Goal: Information Seeking & Learning: Find specific fact

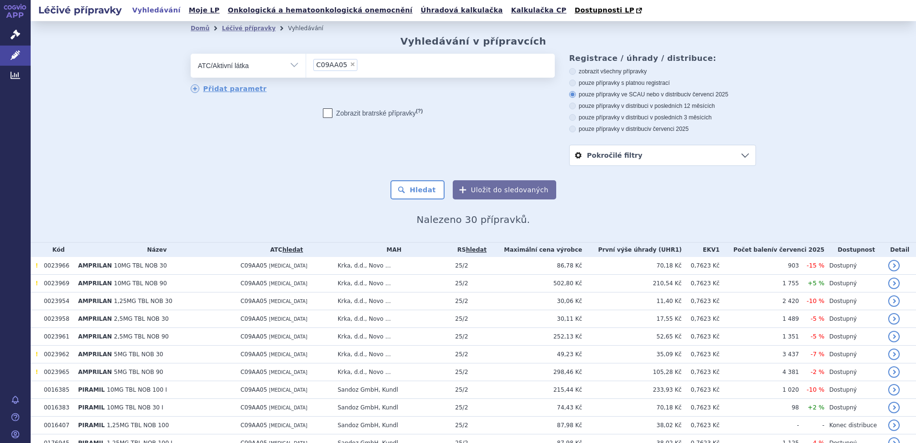
click at [350, 64] on span "×" at bounding box center [353, 64] width 6 height 6
click at [306, 64] on select "C09AA05" at bounding box center [306, 65] width 0 height 24
select select
click at [45, 34] on span "Správní řízení" at bounding box center [63, 35] width 65 height 20
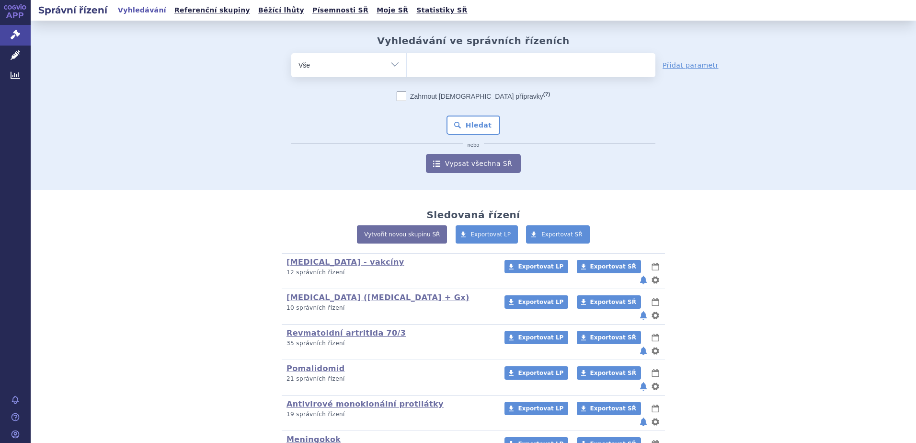
click at [350, 68] on select "Vše Spisová značka Typ SŘ Přípravek/SUKL kód Účastník/Držitel" at bounding box center [348, 64] width 115 height 22
select select "filter-reference-group"
click at [291, 53] on select "Vše Spisová značka Typ SŘ Přípravek/SUKL kód Účastník/Držitel" at bounding box center [348, 64] width 115 height 22
click at [443, 66] on ul at bounding box center [531, 63] width 249 height 20
click at [407, 66] on select at bounding box center [406, 65] width 0 height 24
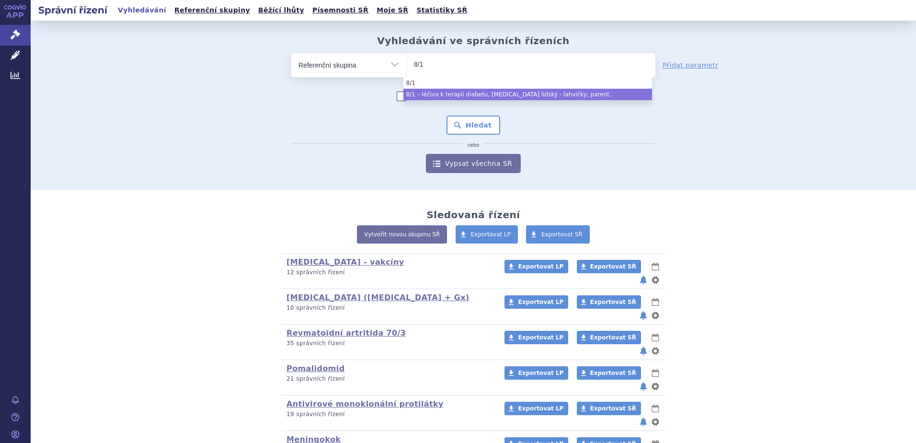
type input "8/1"
select select "c2ab76c6-c3d0-4635-8d42-0d00870facb0"
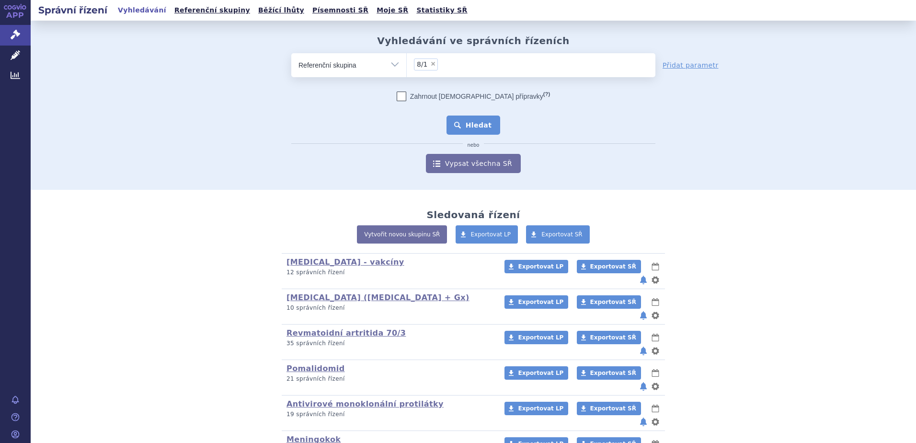
click at [467, 117] on button "Hledat" at bounding box center [473, 124] width 54 height 19
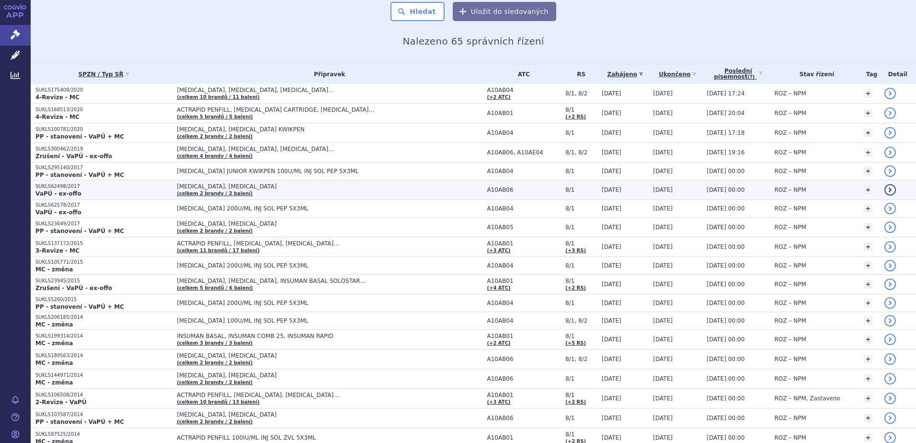
scroll to position [96, 0]
click at [125, 189] on p "VaPÚ - ex-offo" at bounding box center [103, 193] width 136 height 8
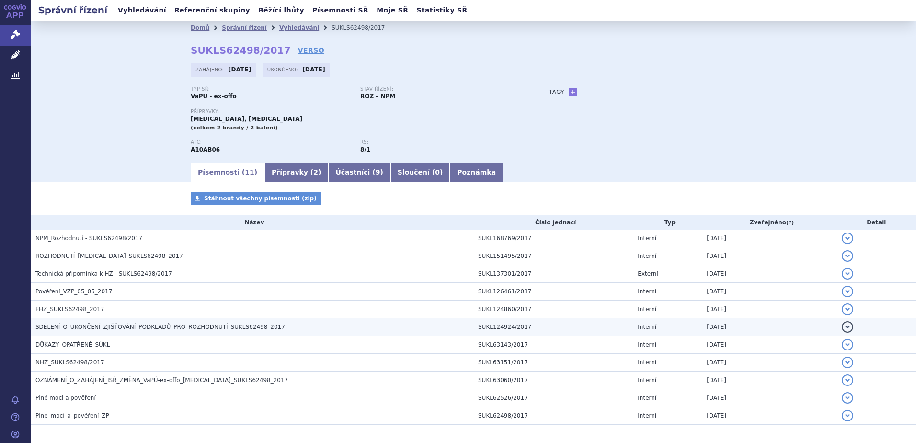
scroll to position [39, 0]
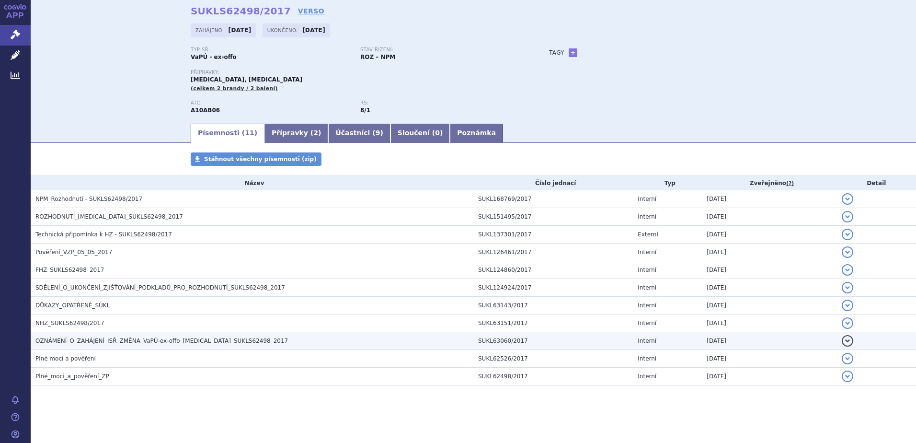
click at [57, 339] on span "OZNÁMENÍ_O_ZAHÁJENÍ_ISŘ_ZMĚNA_VaPÚ-ex-offo_APIDRA_SUKLS62498_2017" at bounding box center [161, 340] width 252 height 7
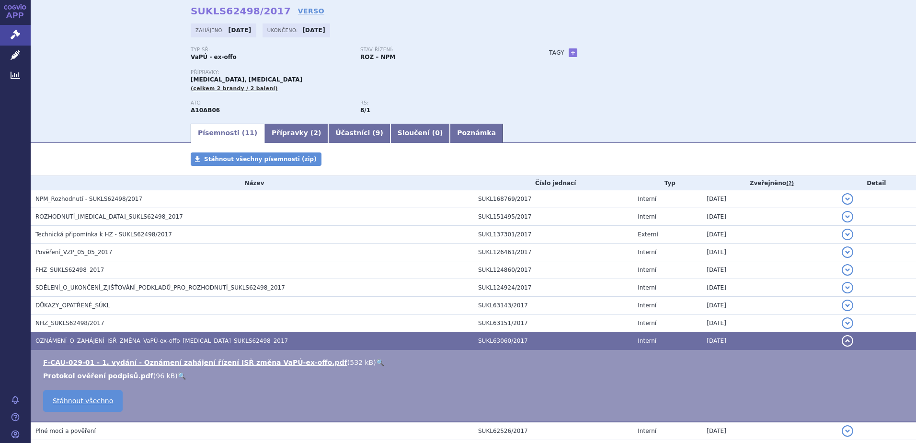
click at [376, 364] on link "🔍" at bounding box center [380, 362] width 8 height 8
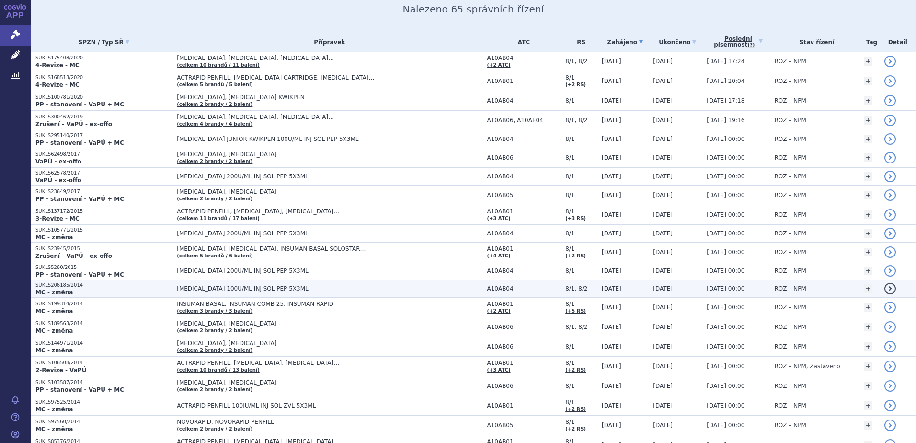
scroll to position [144, 0]
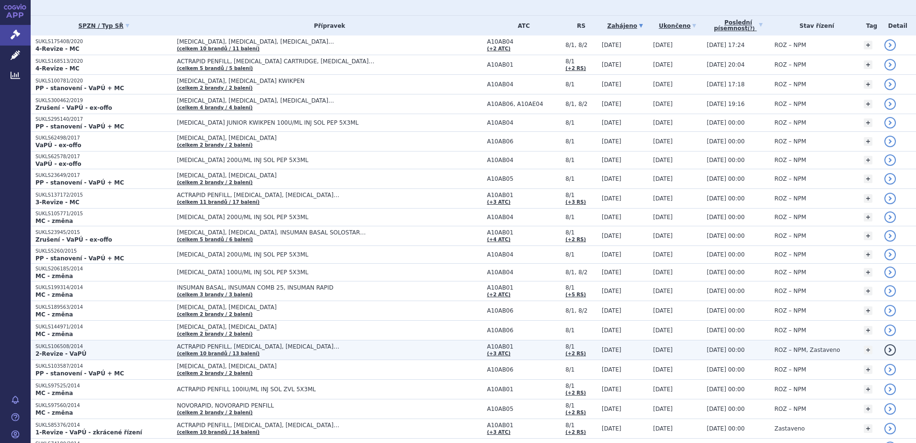
click at [323, 345] on span "ACTRAPID PENFILL, [MEDICAL_DATA], [MEDICAL_DATA]…" at bounding box center [296, 346] width 239 height 7
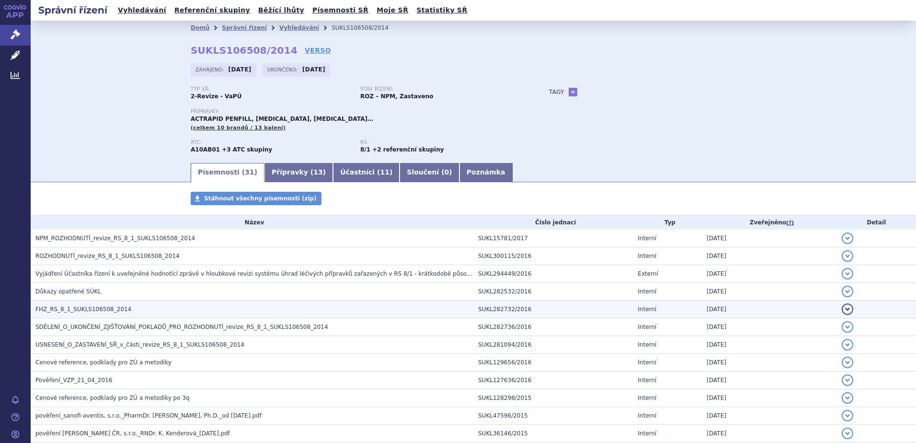
click at [51, 310] on span "FHZ_RS_8_1_SUKLS106508_2014" at bounding box center [83, 309] width 96 height 7
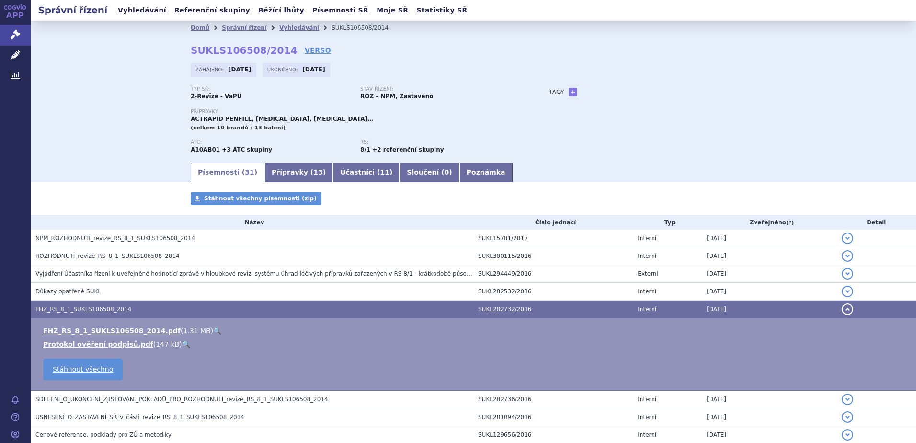
click at [213, 330] on link "🔍" at bounding box center [217, 331] width 8 height 8
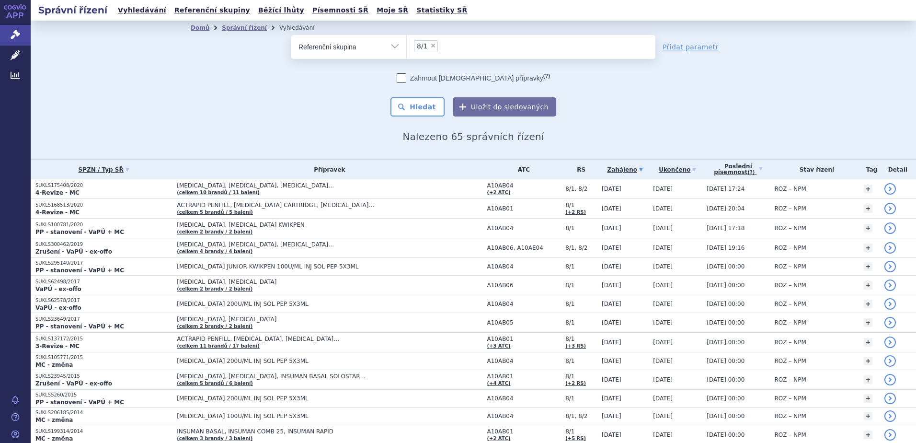
click at [430, 46] on span "×" at bounding box center [433, 46] width 6 height 6
click at [407, 46] on select "8/1" at bounding box center [406, 46] width 0 height 24
select select
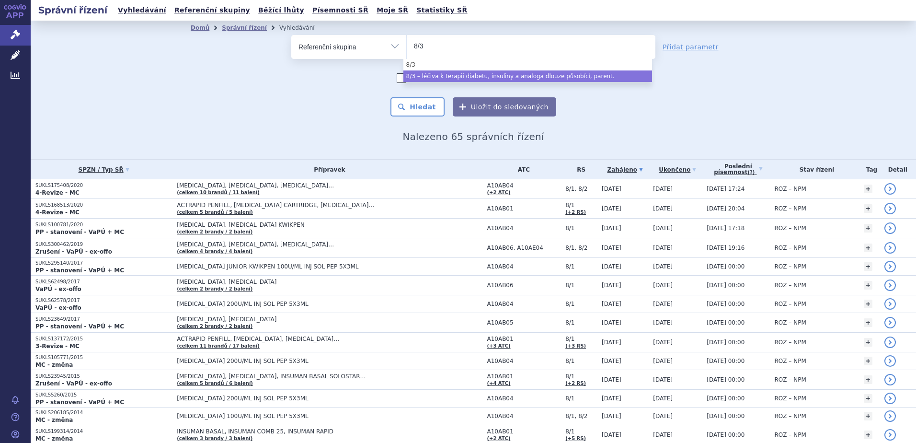
type input "8/3"
select select "1d28c9f3-f2f4-46be-9816-154c178bd931"
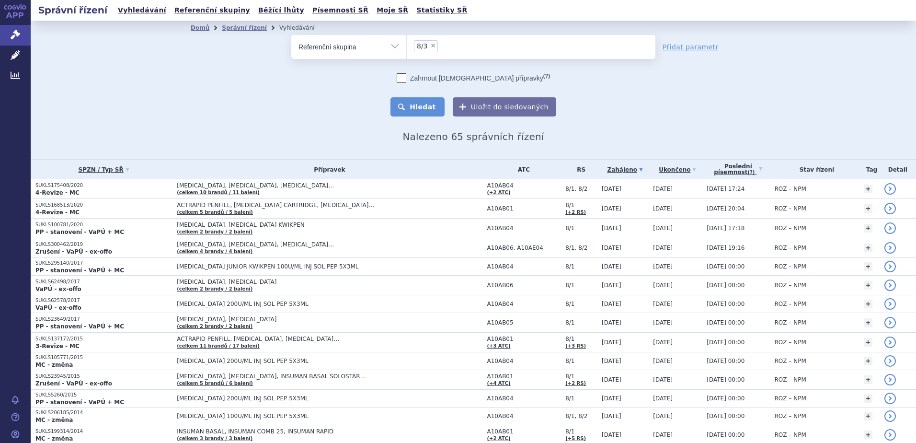
click at [422, 99] on button "Hledat" at bounding box center [417, 106] width 54 height 19
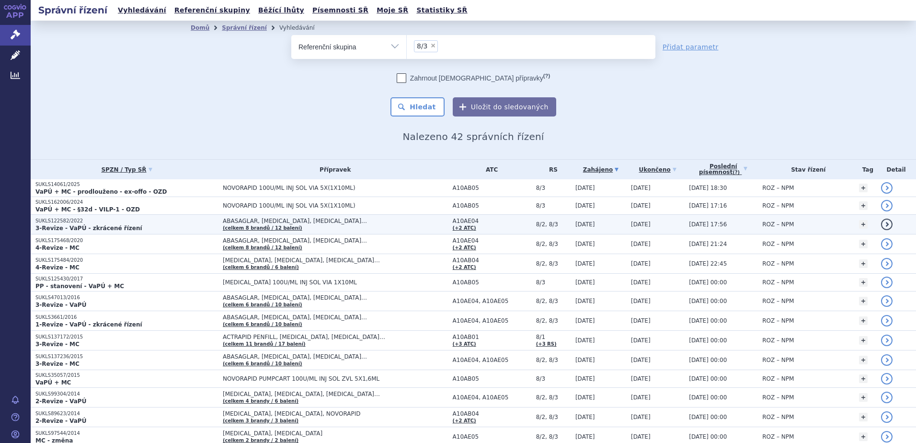
click at [390, 223] on span "ABASAGLAR, [MEDICAL_DATA], [MEDICAL_DATA]…" at bounding box center [335, 220] width 225 height 7
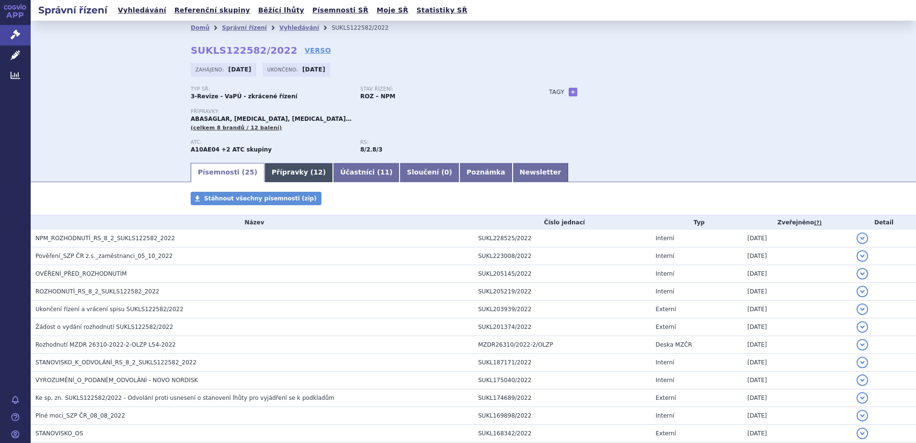
drag, startPoint x: 268, startPoint y: 170, endPoint x: 265, endPoint y: 176, distance: 7.1
click at [269, 170] on link "Přípravky ( 12 )" at bounding box center [298, 172] width 68 height 19
